Goal: Information Seeking & Learning: Learn about a topic

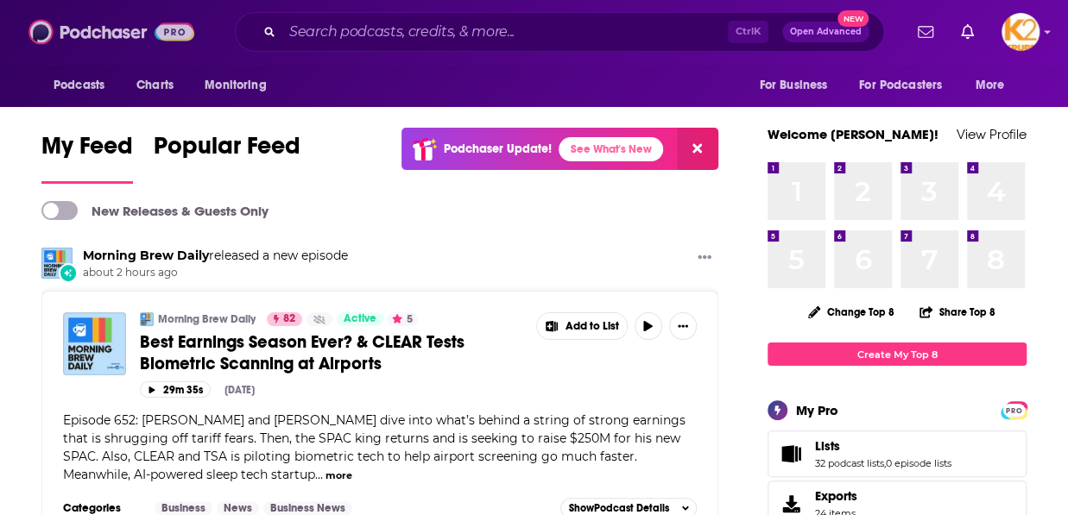
click at [37, 21] on img at bounding box center [111, 32] width 166 height 33
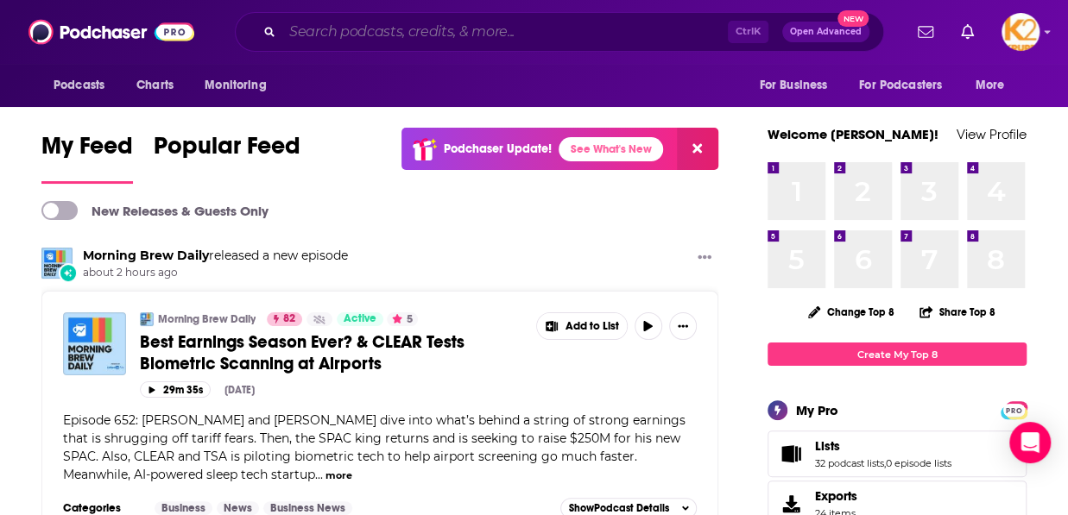
click at [481, 25] on input "Search podcasts, credits, & more..." at bounding box center [504, 32] width 445 height 28
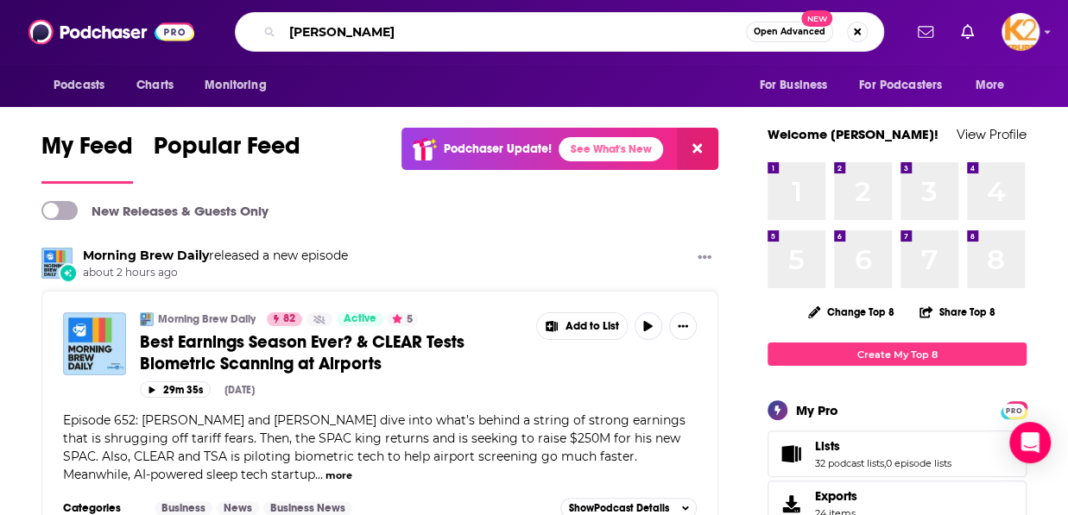
type input "[PERSON_NAME]"
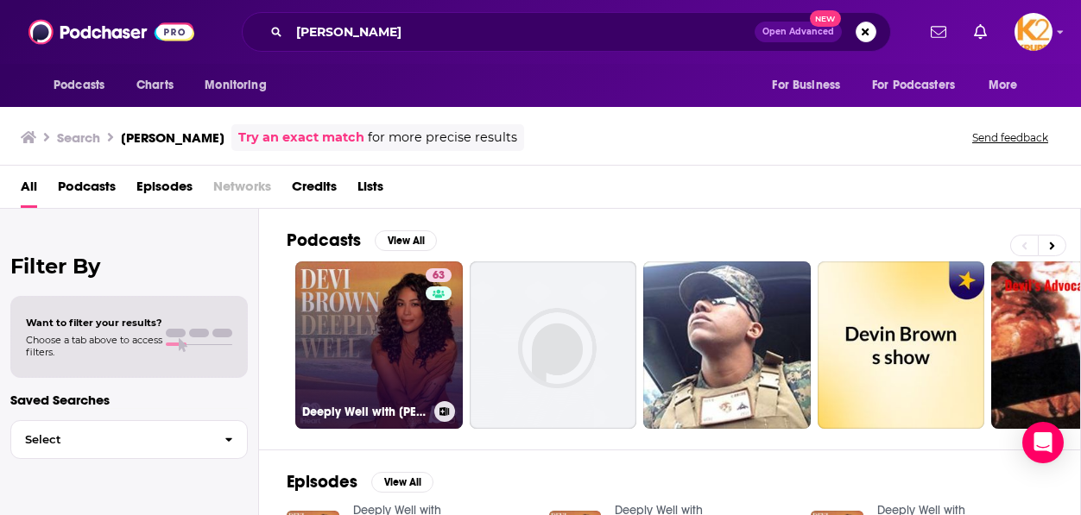
click at [351, 339] on link "63 Deeply Well with [PERSON_NAME]" at bounding box center [378, 345] width 167 height 167
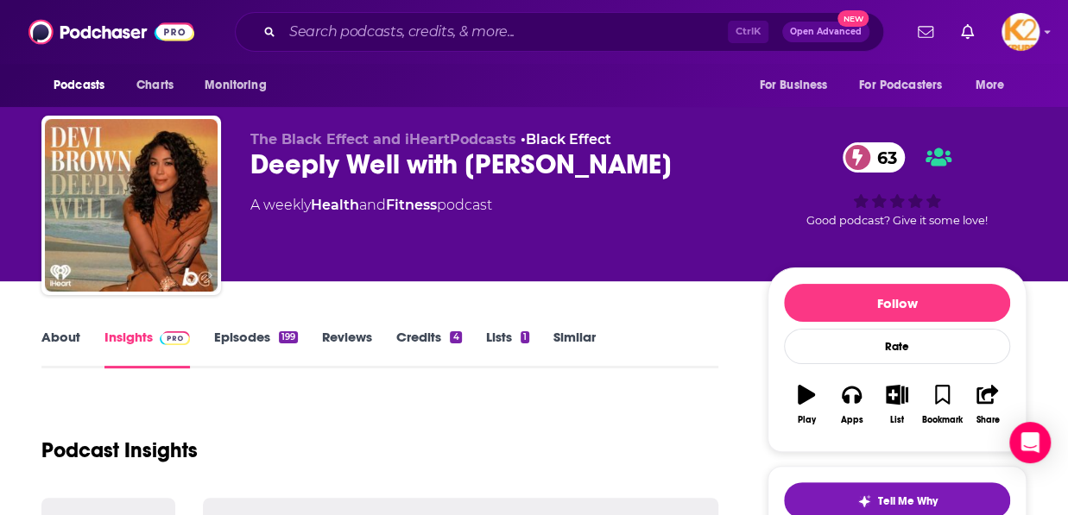
click at [234, 347] on link "Episodes 199" at bounding box center [256, 349] width 84 height 40
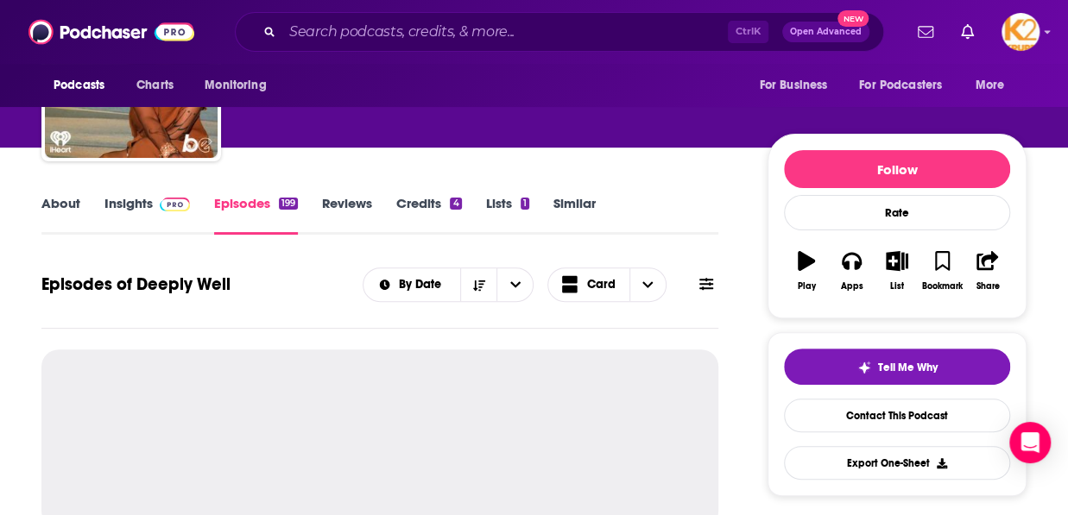
scroll to position [86, 0]
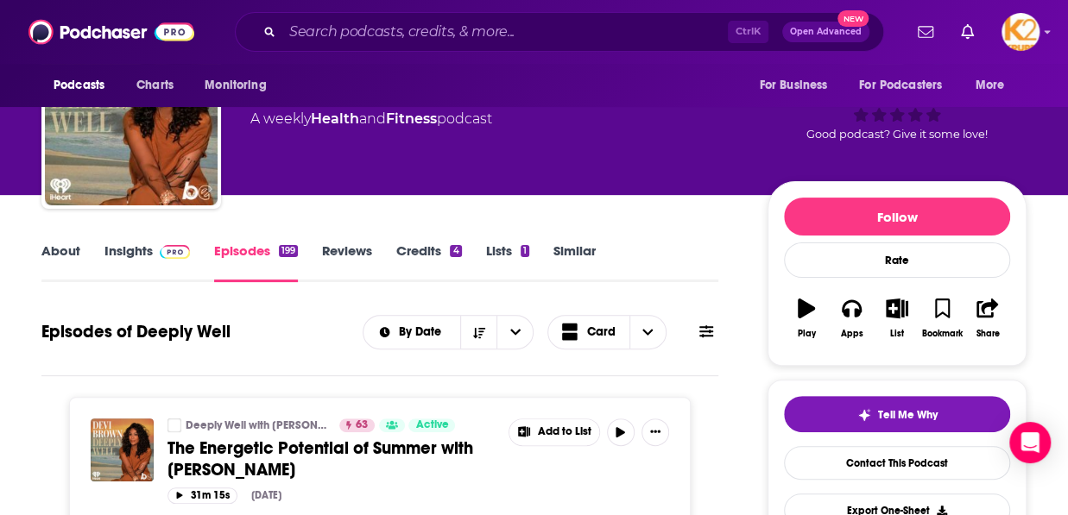
click at [132, 255] on link "Insights" at bounding box center [146, 263] width 85 height 40
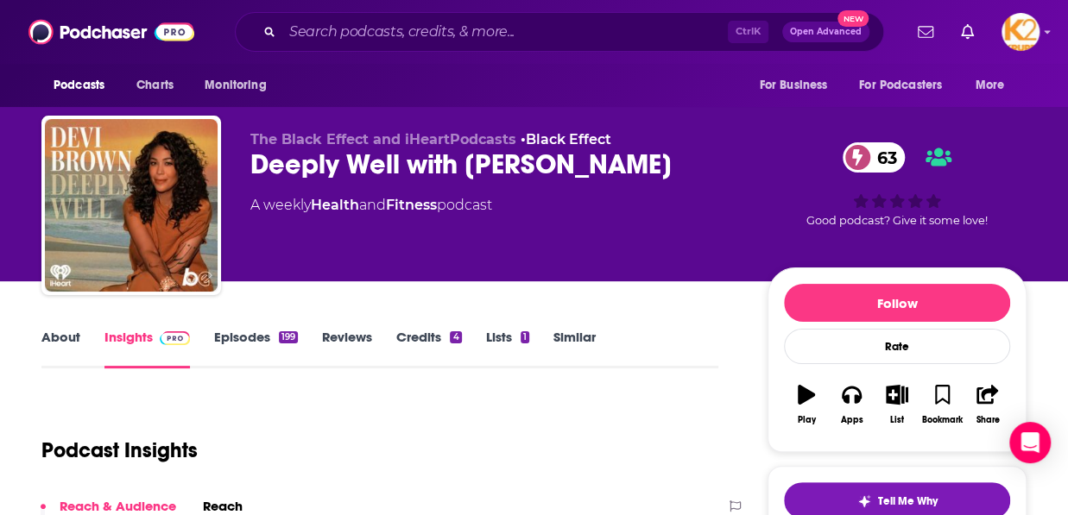
click at [419, 24] on input "Search podcasts, credits, & more..." at bounding box center [504, 32] width 445 height 28
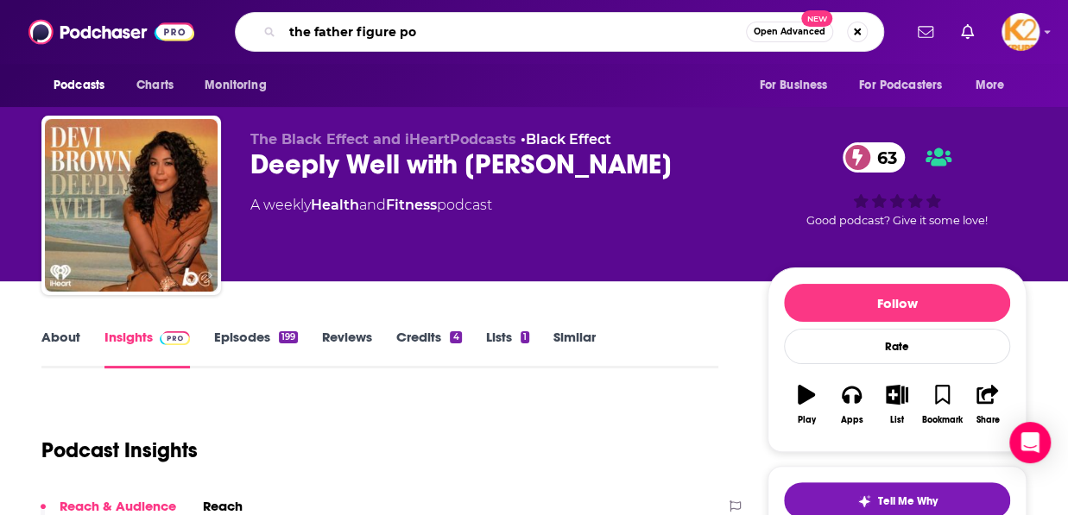
type input "the father figure pod"
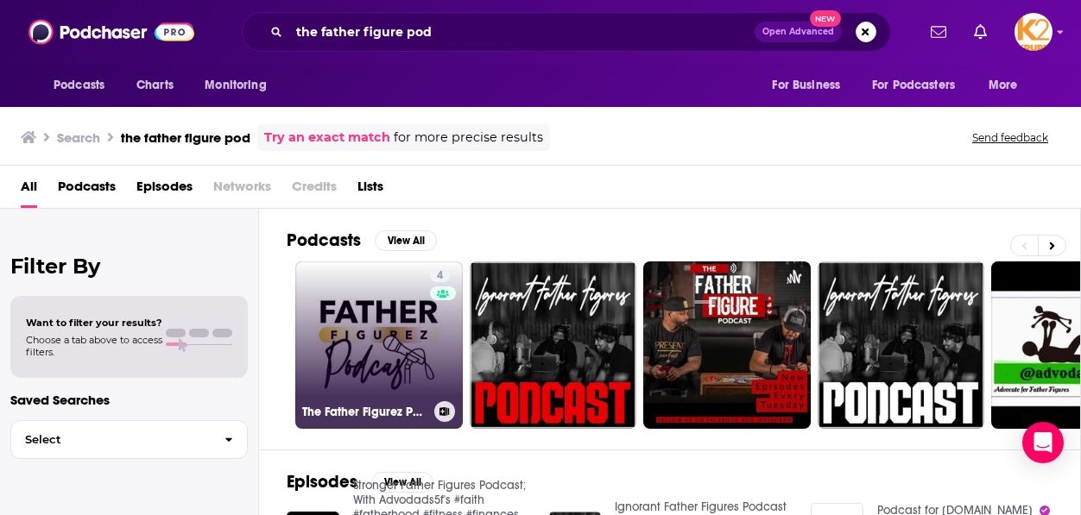
click at [364, 396] on link "4 The Father Figurez Podcast" at bounding box center [378, 345] width 167 height 167
